Goal: Task Accomplishment & Management: Complete application form

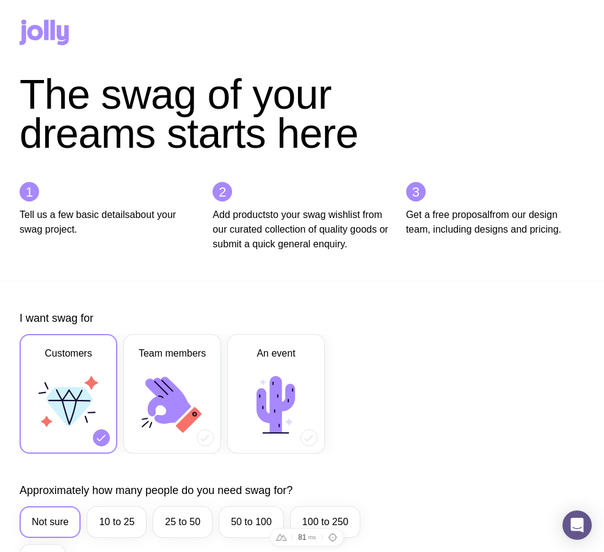
scroll to position [429, 0]
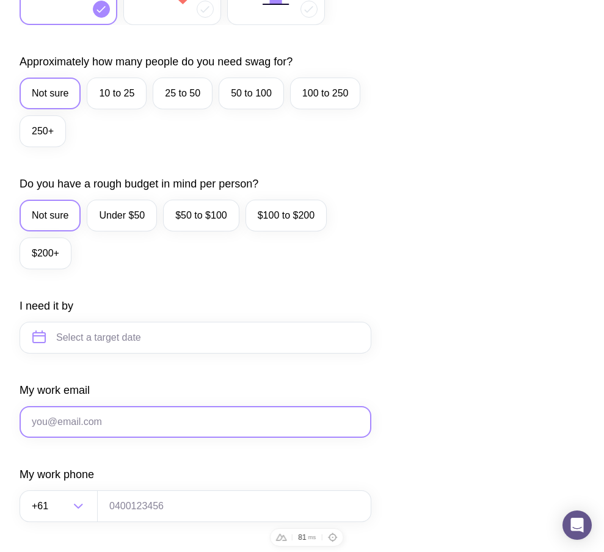
click at [135, 432] on input "My work email" at bounding box center [196, 422] width 352 height 32
paste input "ts1@gmail.com"
click at [43, 435] on input "ts1@gmail.com" at bounding box center [196, 422] width 352 height 32
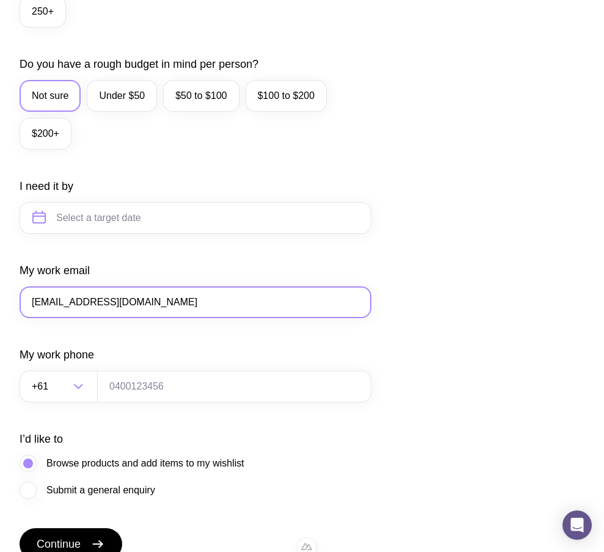
scroll to position [577, 0]
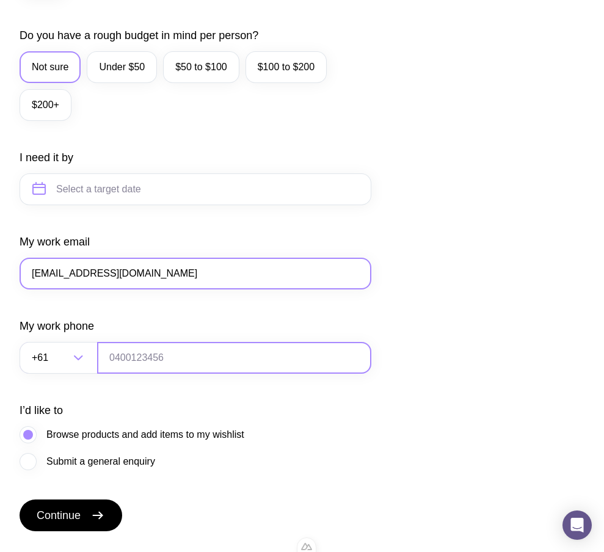
type input "ts12@gmail.com"
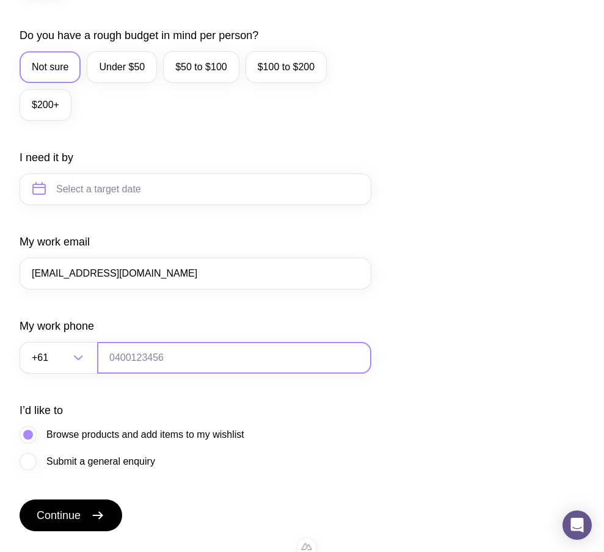
click at [146, 365] on input "tel" at bounding box center [234, 358] width 274 height 32
type input "0664130449"
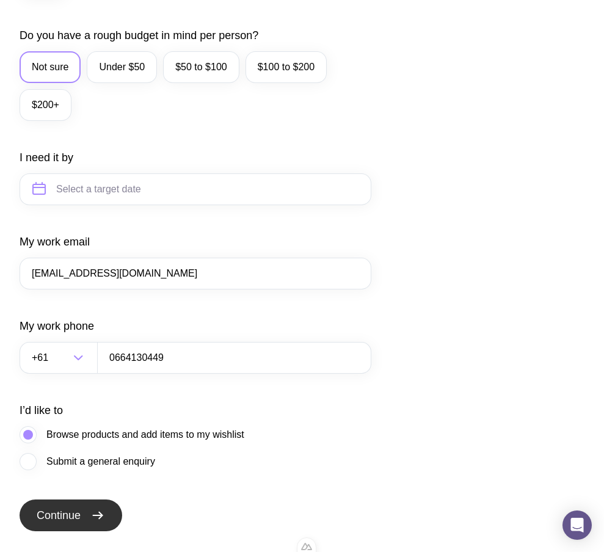
click at [87, 528] on button "Continue" at bounding box center [71, 515] width 103 height 32
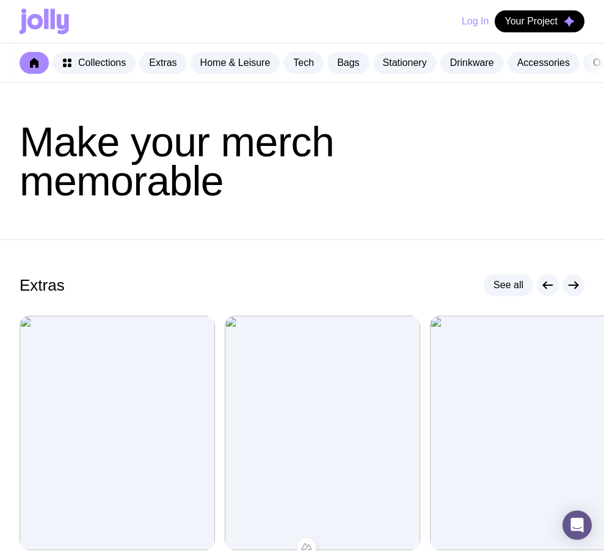
click at [466, 26] on button "Log In" at bounding box center [475, 21] width 27 height 22
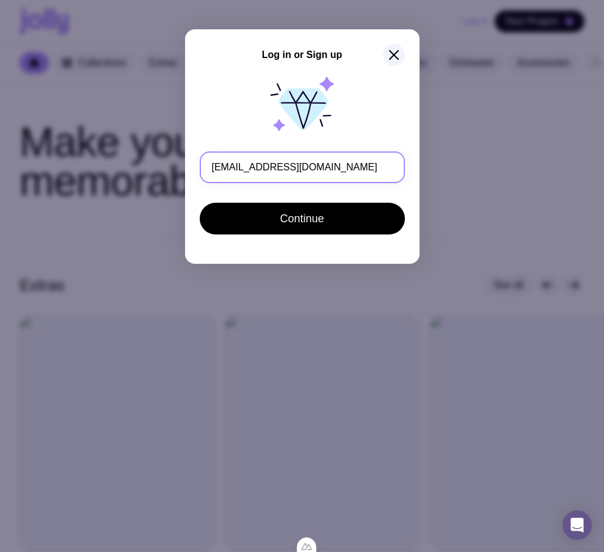
click at [228, 165] on input "ts12@gmail.com" at bounding box center [302, 167] width 205 height 32
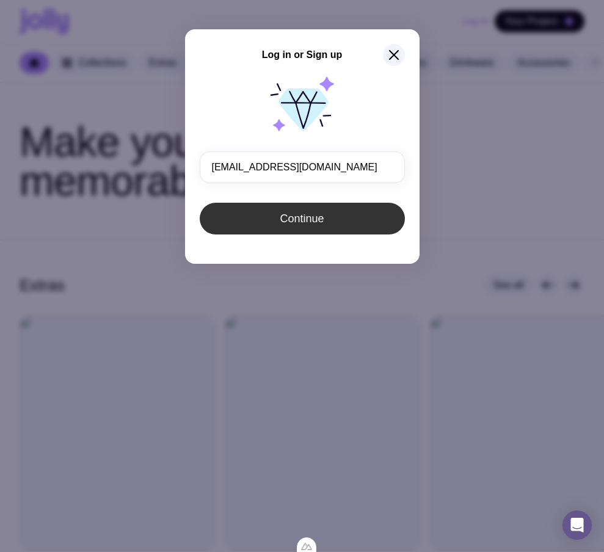
click at [292, 218] on span "Continue" at bounding box center [302, 218] width 44 height 15
type input "ts12@gmail.com"
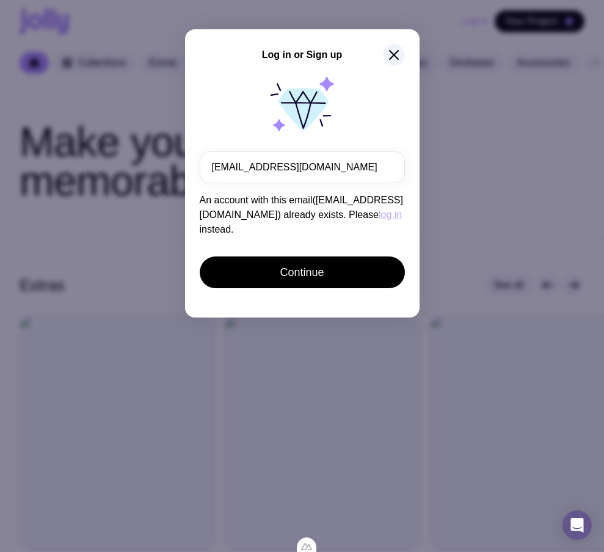
click at [379, 214] on button "log in" at bounding box center [390, 215] width 23 height 15
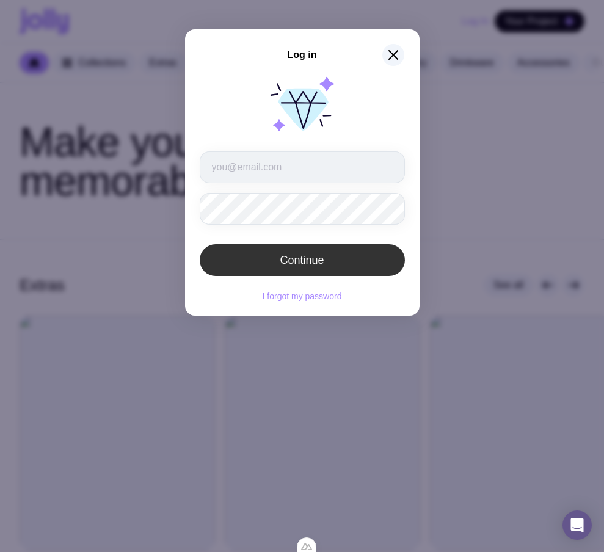
click at [245, 255] on button "Continue" at bounding box center [302, 260] width 205 height 32
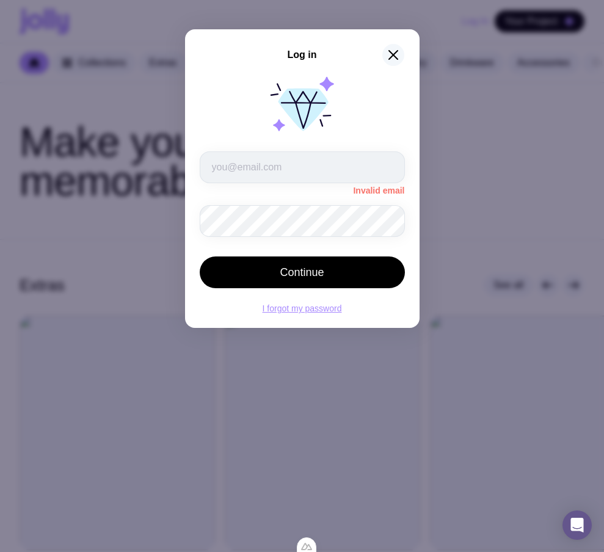
click at [394, 58] on icon "button" at bounding box center [393, 55] width 15 height 15
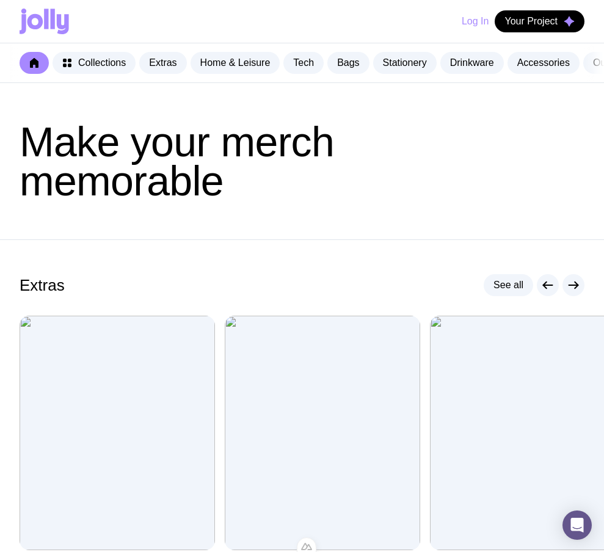
click at [394, 58] on icon "button" at bounding box center [393, 55] width 15 height 15
click at [476, 29] on button "Log In" at bounding box center [475, 21] width 27 height 22
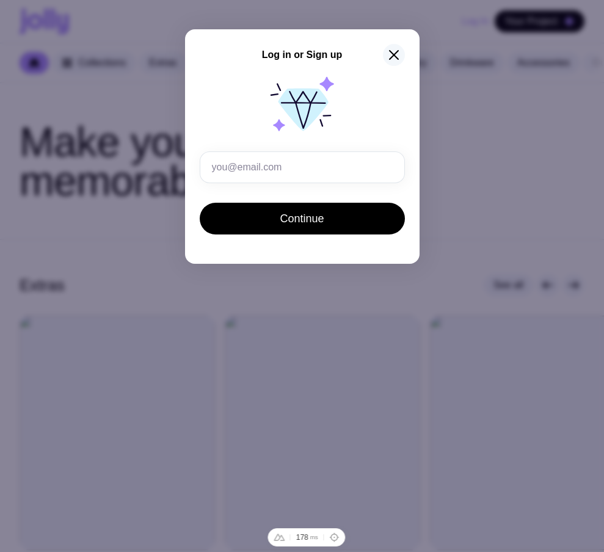
click at [394, 55] on icon "button" at bounding box center [394, 55] width 9 height 9
